Goal: Navigation & Orientation: Find specific page/section

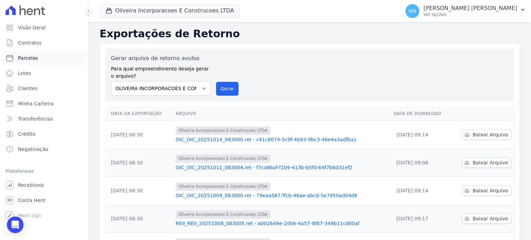
click at [47, 59] on link "Parcelas" at bounding box center [44, 58] width 83 height 14
select select
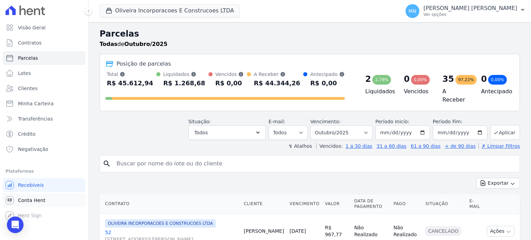
click at [32, 203] on span "Conta Hent" at bounding box center [31, 200] width 27 height 7
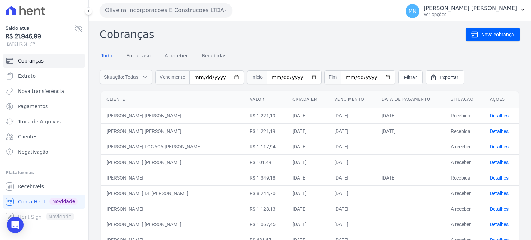
drag, startPoint x: 183, startPoint y: 27, endPoint x: 174, endPoint y: 38, distance: 14.0
click at [187, 29] on h2 "Cobranças" at bounding box center [283, 35] width 366 height 16
drag, startPoint x: 174, startPoint y: 38, endPoint x: 170, endPoint y: 39, distance: 3.9
click at [170, 39] on h2 "Cobranças" at bounding box center [283, 35] width 366 height 16
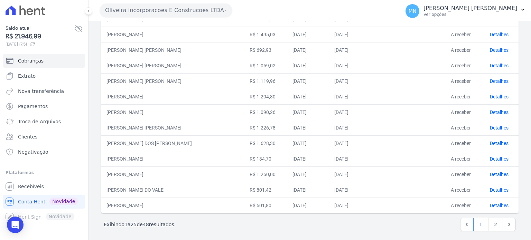
scroll to position [286, 0]
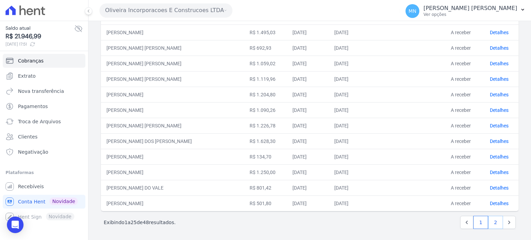
click at [495, 219] on link "2" at bounding box center [495, 222] width 15 height 13
click at [494, 216] on link "2" at bounding box center [495, 222] width 15 height 13
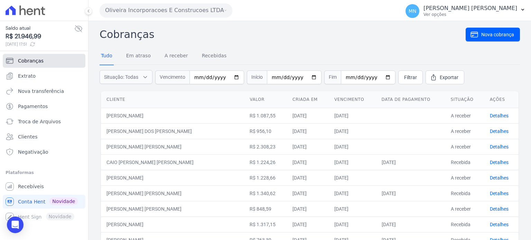
click at [41, 63] on link "Cobranças" at bounding box center [44, 61] width 83 height 14
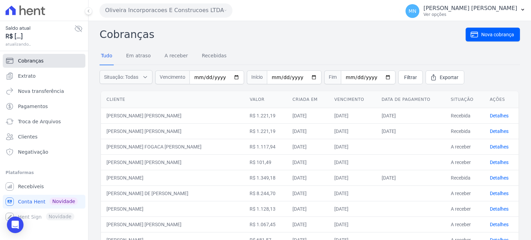
click at [41, 59] on link "Cobranças" at bounding box center [44, 61] width 83 height 14
click at [80, 31] on icon at bounding box center [78, 29] width 8 height 8
click at [80, 31] on icon at bounding box center [78, 28] width 7 height 5
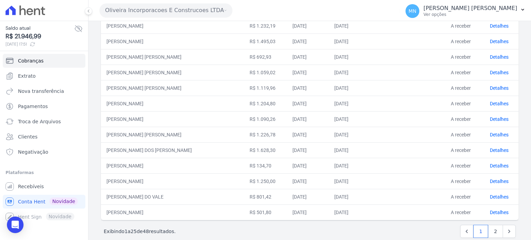
scroll to position [286, 0]
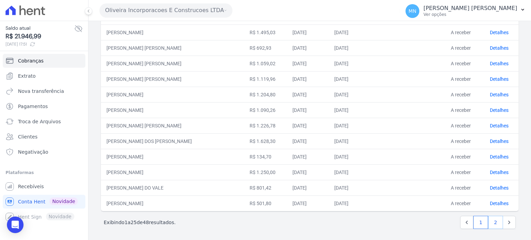
click at [492, 224] on link "2" at bounding box center [495, 222] width 15 height 13
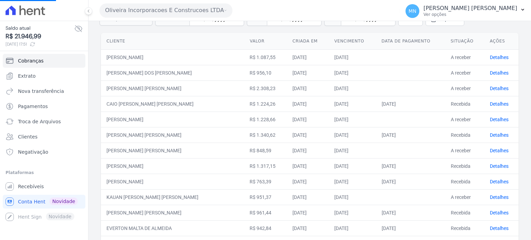
scroll to position [138, 0]
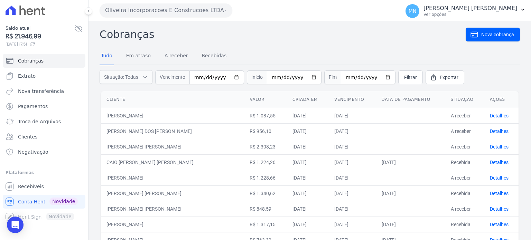
click at [395, 49] on nav "Tudo Em atraso A receber Recebidas" at bounding box center [310, 56] width 420 height 17
click at [78, 28] on icon at bounding box center [78, 29] width 8 height 8
click at [35, 45] on icon at bounding box center [33, 44] width 6 height 6
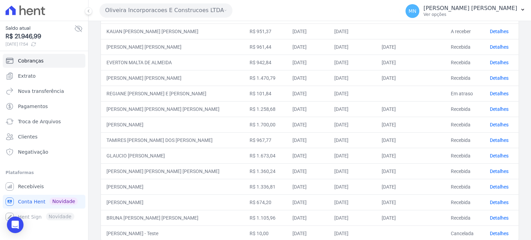
scroll to position [254, 0]
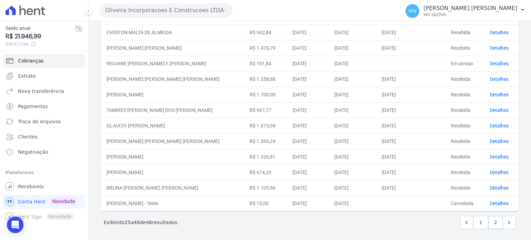
click at [492, 218] on link "2" at bounding box center [495, 222] width 15 height 13
click at [258, 226] on div "Exibindo 25 a 48 de 48 resultados. 1 2" at bounding box center [310, 222] width 412 height 13
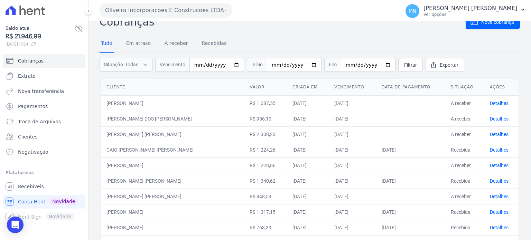
scroll to position [0, 0]
